Goal: Information Seeking & Learning: Check status

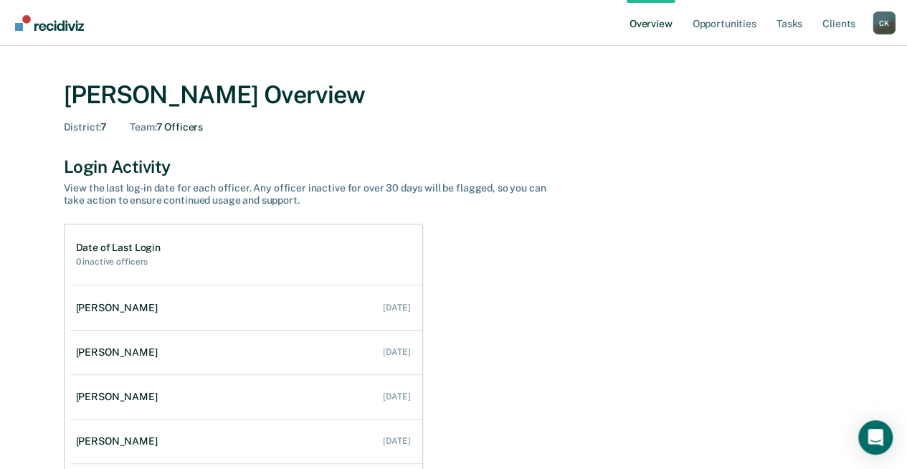
click at [879, 24] on div "C K" at bounding box center [883, 22] width 23 height 23
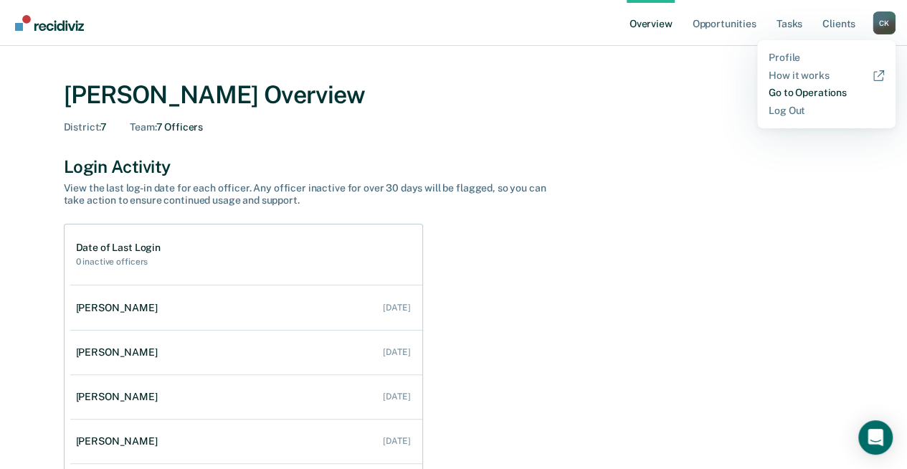
click at [812, 97] on link "Go to Operations" at bounding box center [825, 93] width 115 height 12
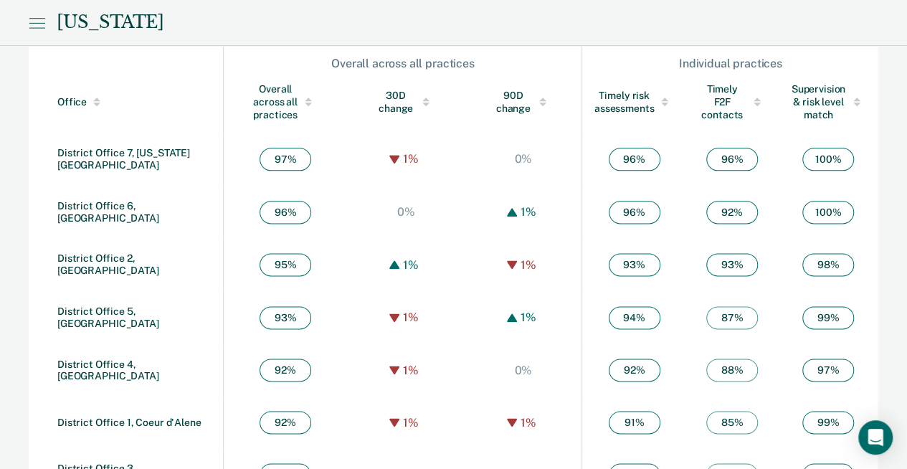
scroll to position [831, 0]
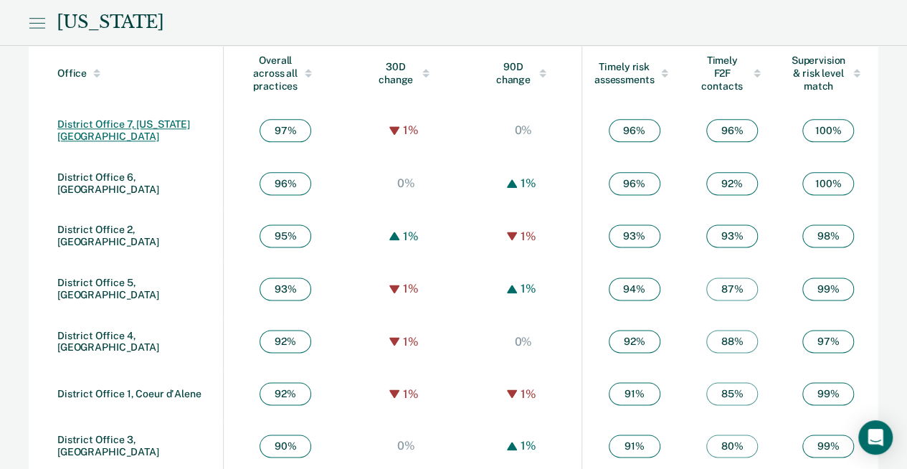
click at [156, 123] on link "District Office 7, [US_STATE][GEOGRAPHIC_DATA]" at bounding box center [123, 130] width 133 height 24
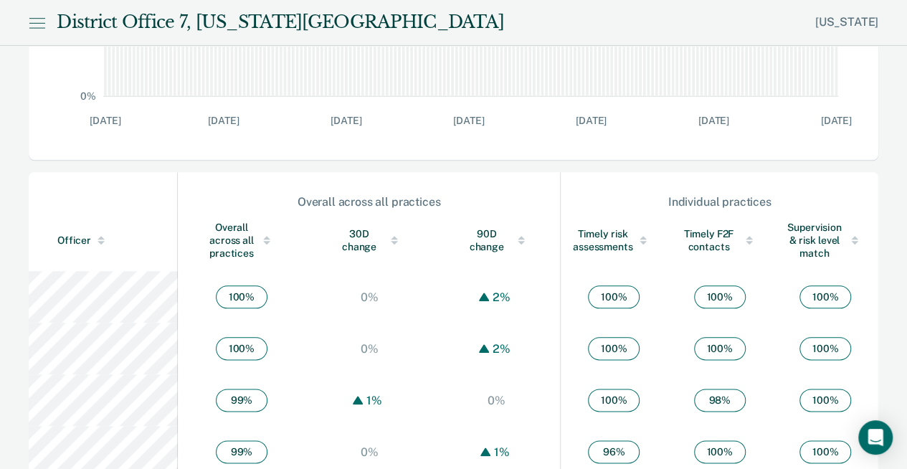
scroll to position [668, 0]
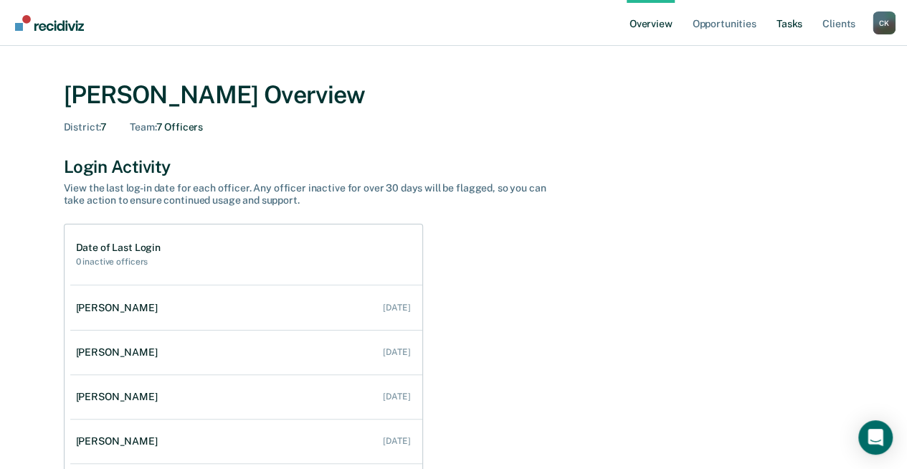
click at [358, 27] on link "Tasks" at bounding box center [789, 23] width 32 height 46
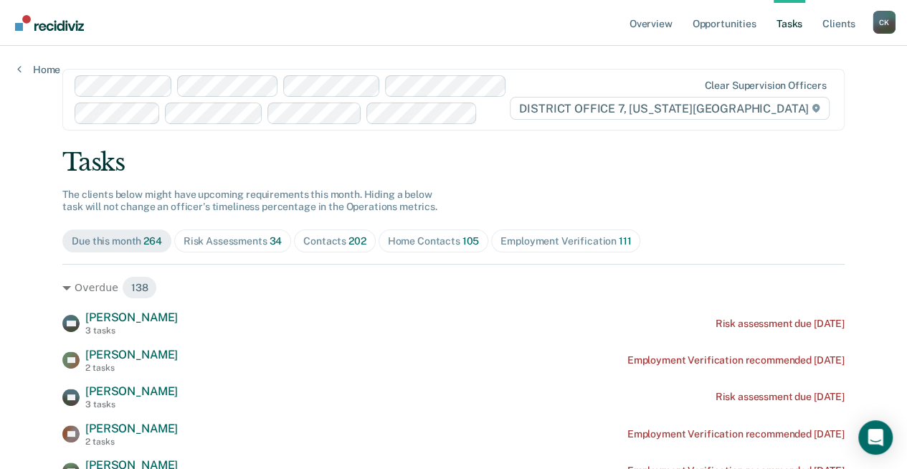
click at [221, 187] on div "Risk Assessments 34" at bounding box center [232, 241] width 98 height 12
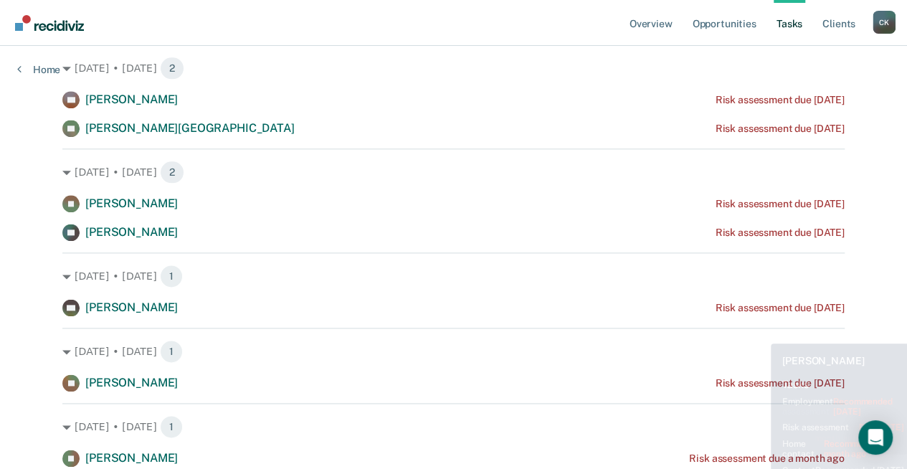
scroll to position [733, 0]
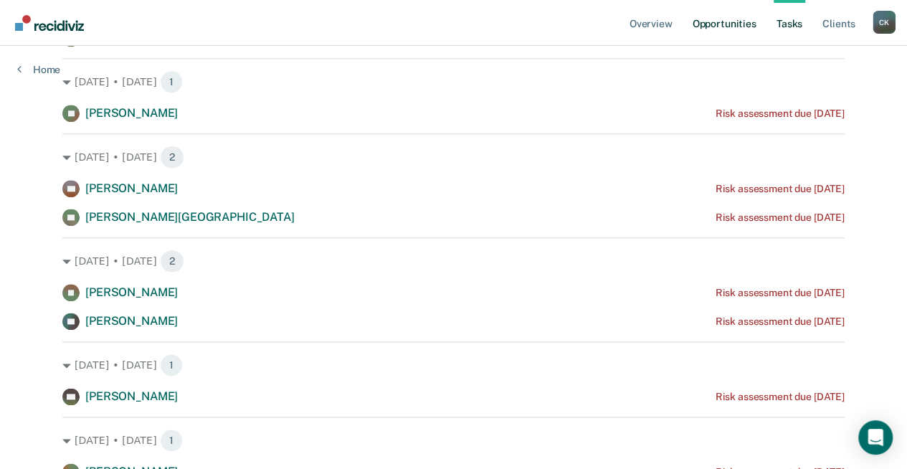
click at [358, 14] on link "Opportunities" at bounding box center [724, 23] width 70 height 46
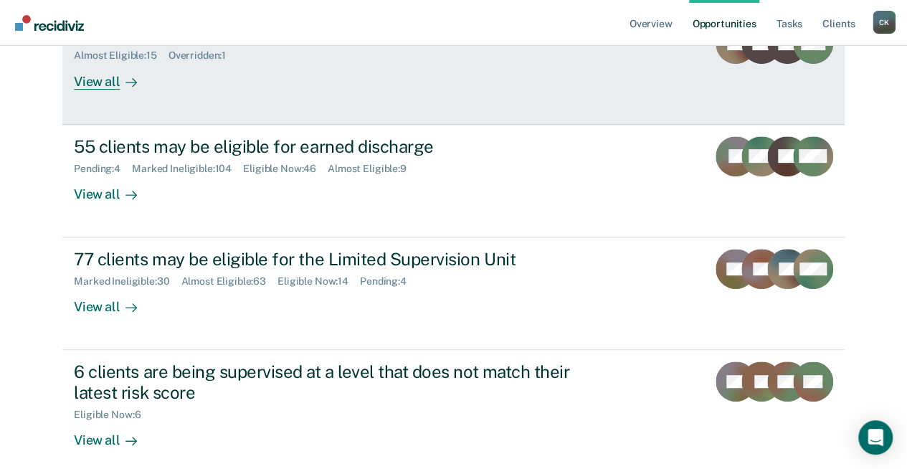
scroll to position [258, 0]
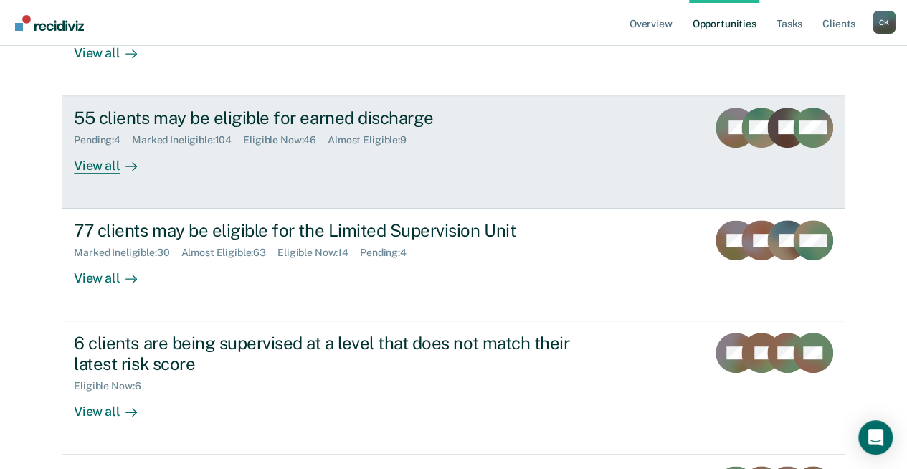
click at [270, 130] on div "Pending : 4 Marked Ineligible : 104 Eligible Now : 46 Almost Eligible : 9" at bounding box center [325, 137] width 503 height 18
